Goal: Information Seeking & Learning: Find specific fact

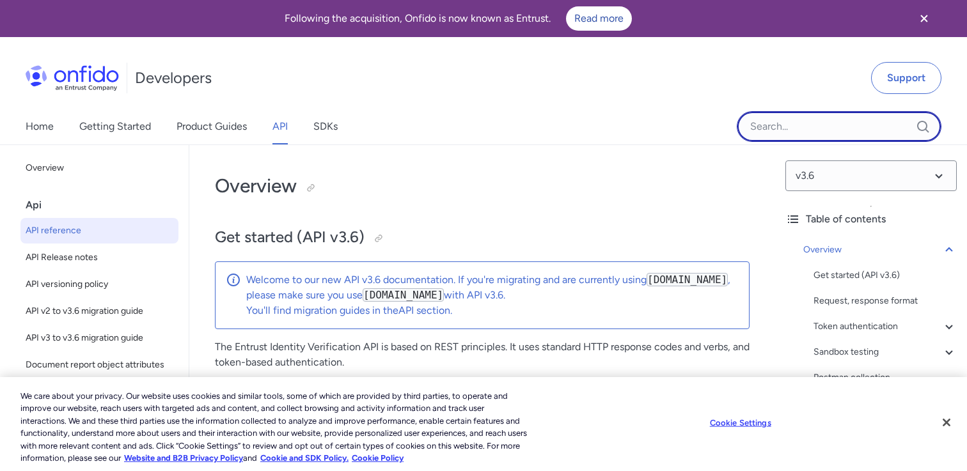
click at [769, 127] on input "Onfido search input field" at bounding box center [839, 126] width 205 height 31
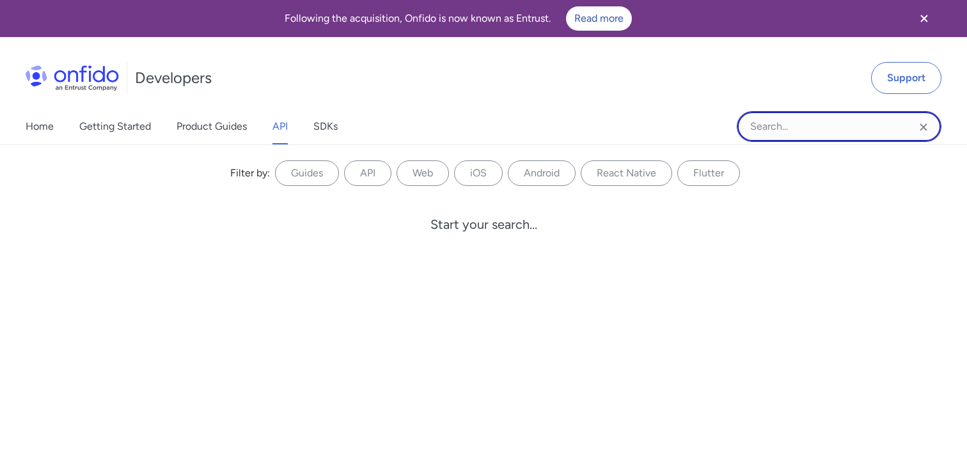
click at [769, 127] on input "Onfido search input field" at bounding box center [839, 126] width 205 height 31
paste input "orbidden character detected"
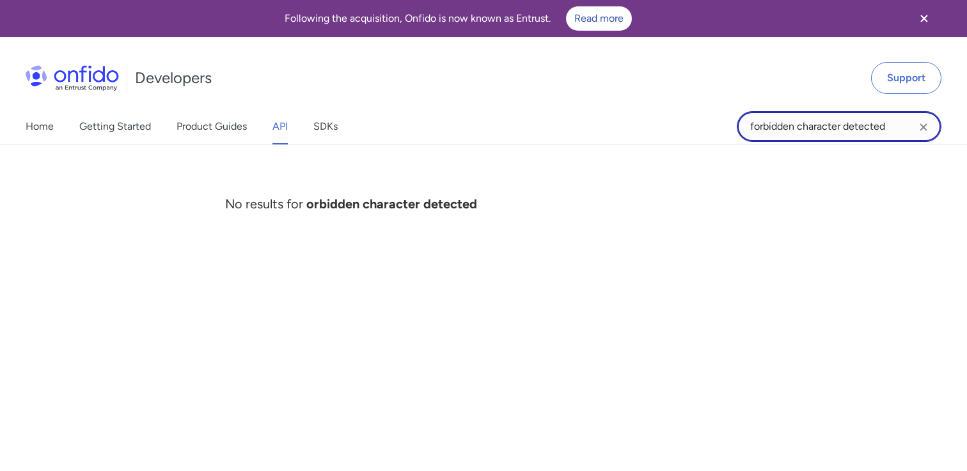
type input "forbidden character detected"
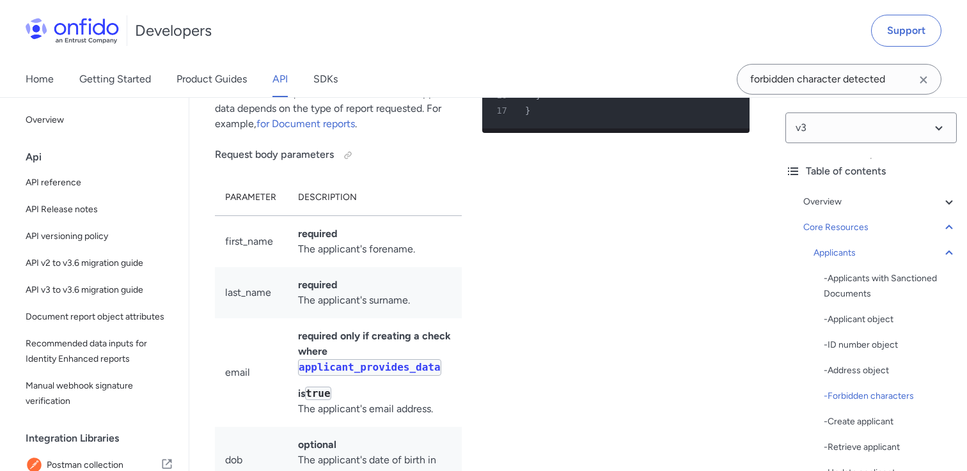
scroll to position [13885, 0]
drag, startPoint x: 307, startPoint y: 255, endPoint x: 212, endPoint y: 135, distance: 153.1
copy div "Forbidden characters For addresses the following characters are forbidden: !$%^…"
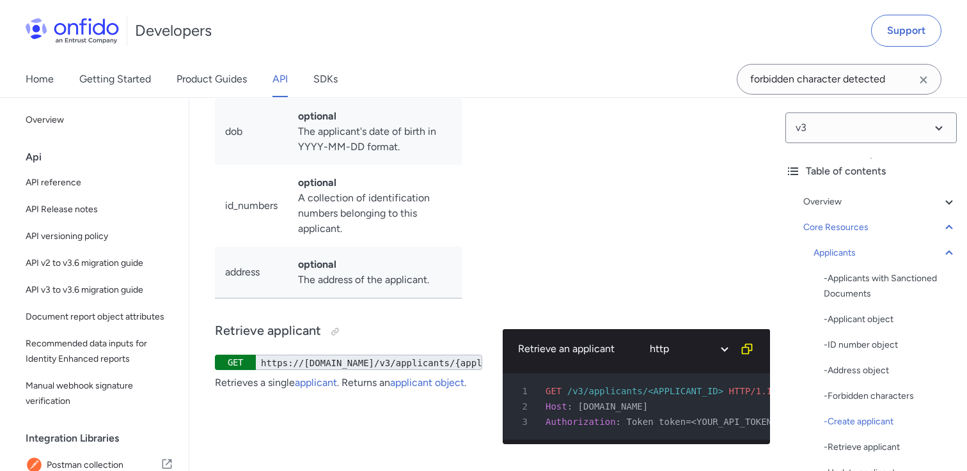
scroll to position [14230, 0]
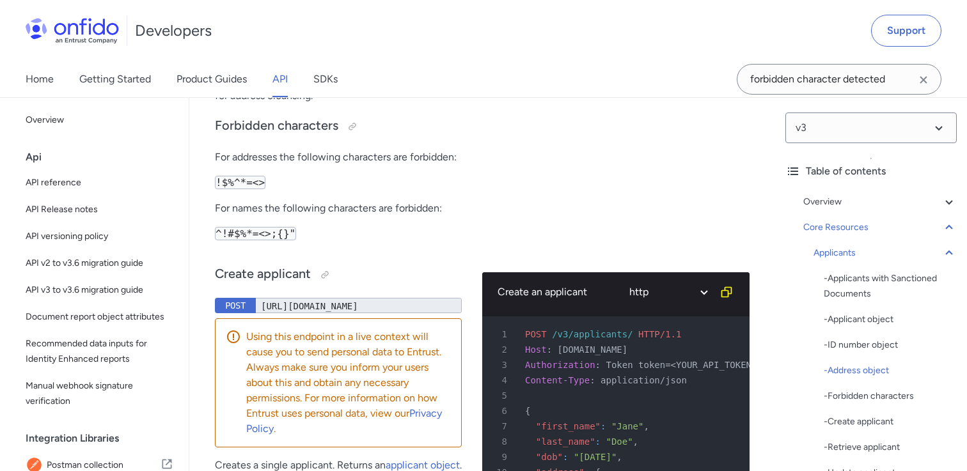
scroll to position [13375, 0]
